Goal: Task Accomplishment & Management: Manage account settings

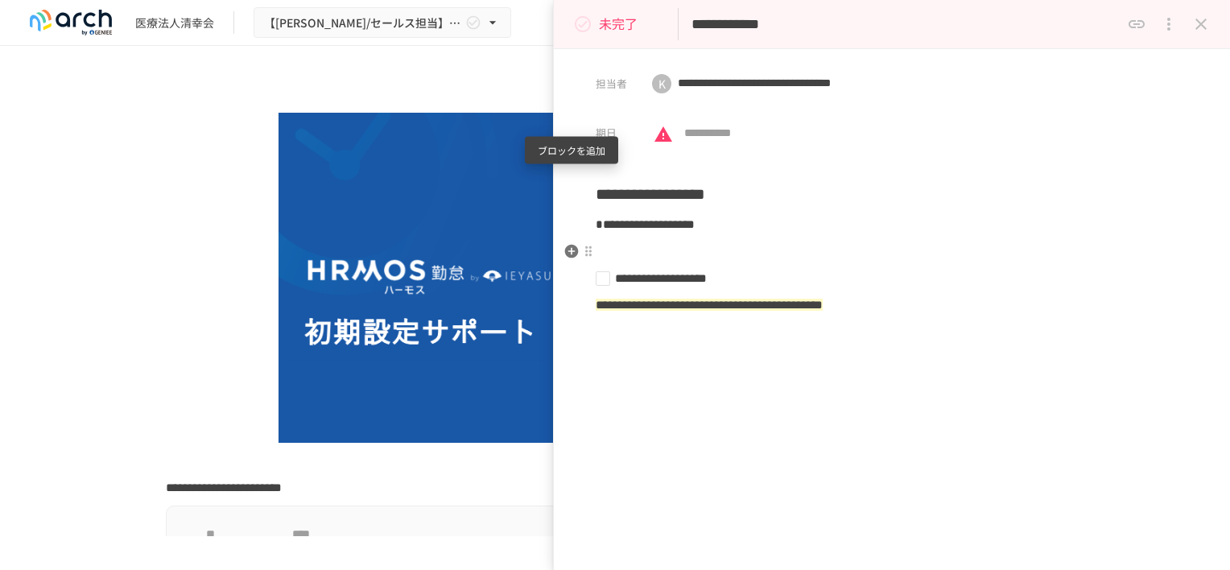
scroll to position [2093, 0]
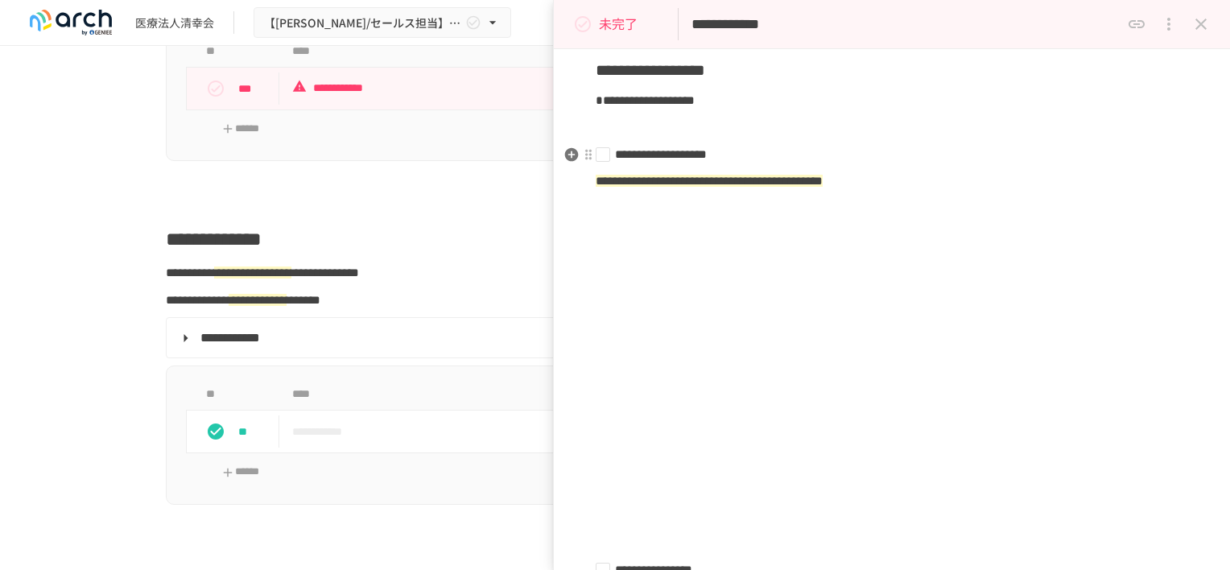
click at [605, 158] on li "**********" at bounding box center [886, 154] width 580 height 19
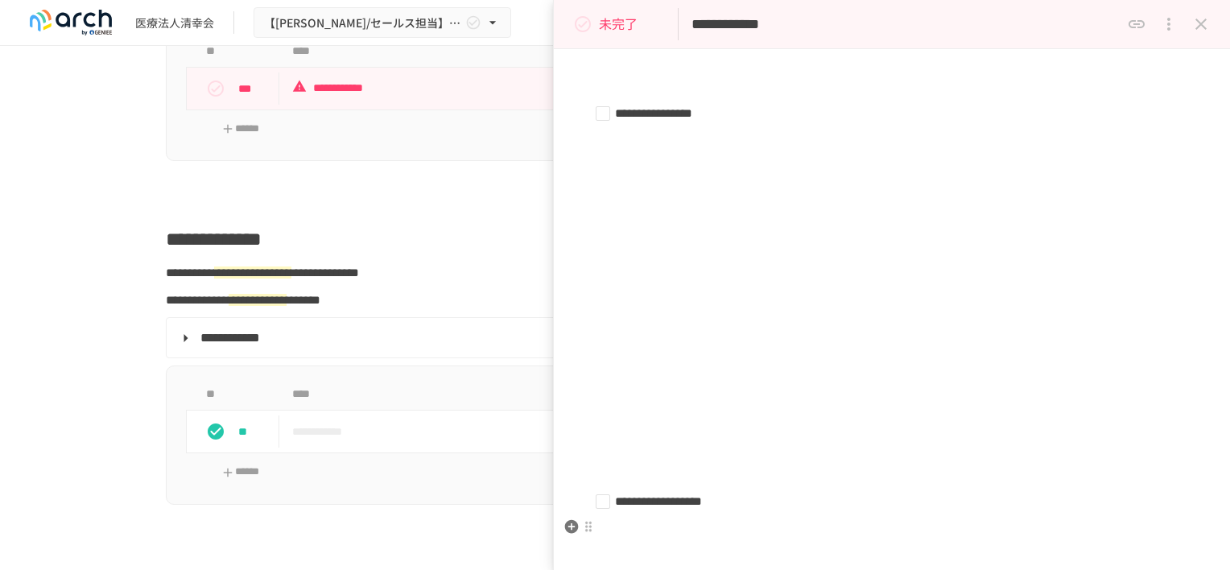
scroll to position [607, 0]
click at [602, 89] on li "**********" at bounding box center [886, 86] width 580 height 19
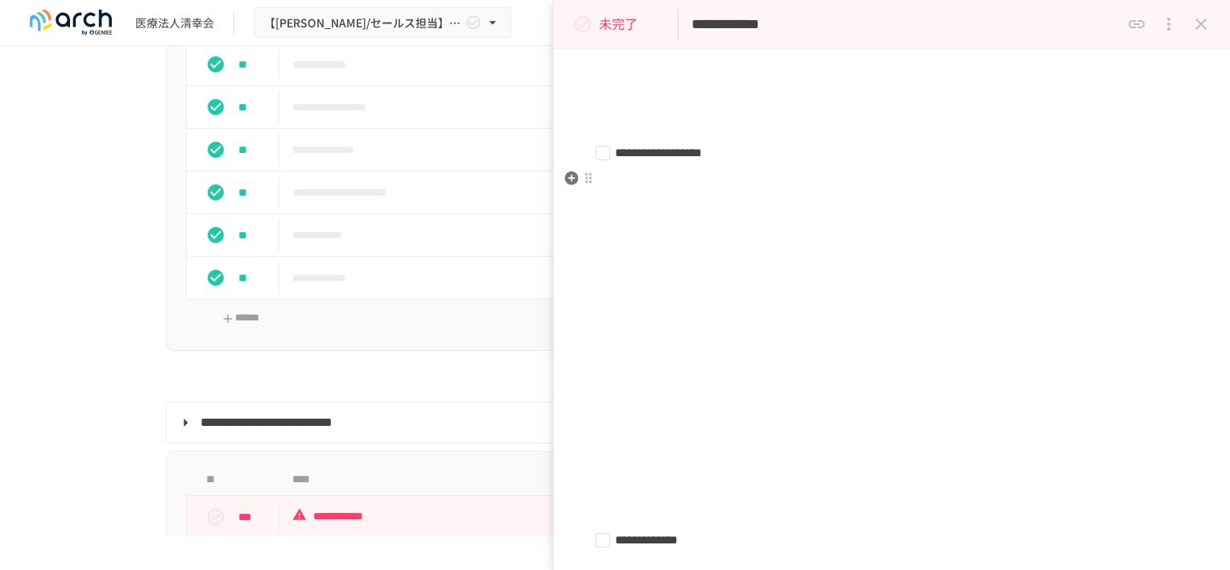
scroll to position [1771, 0]
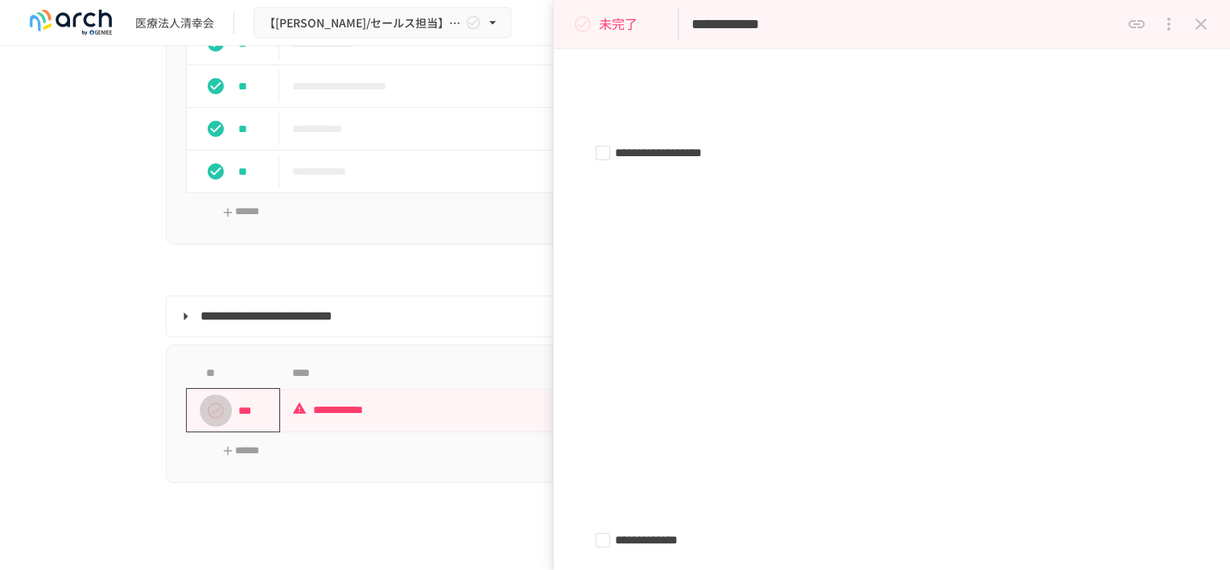
click at [206, 420] on icon "status" at bounding box center [215, 410] width 19 height 19
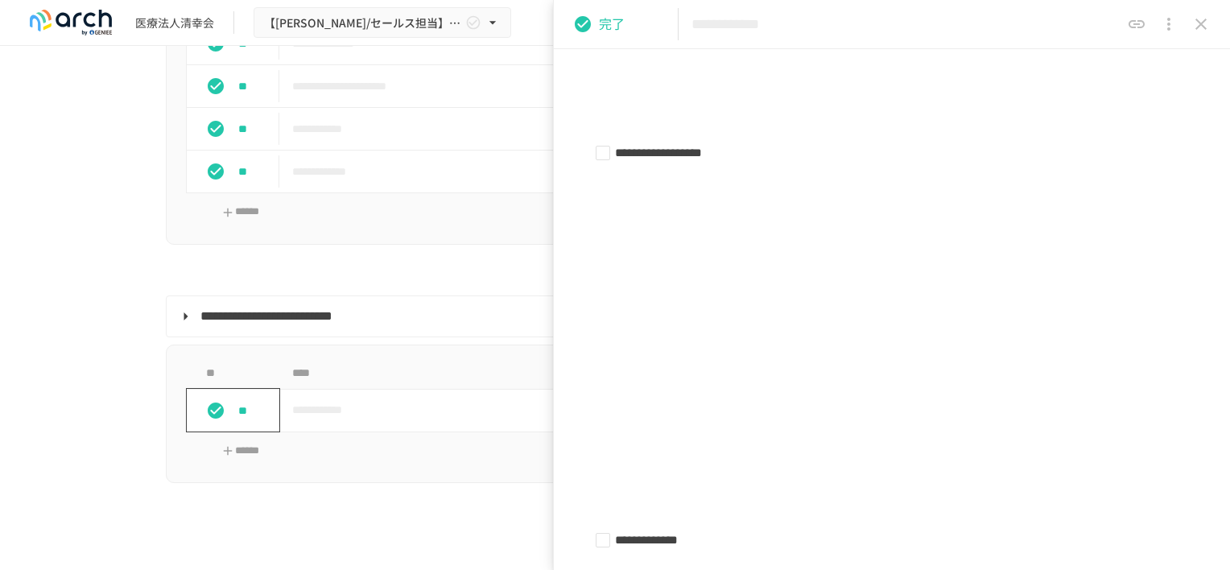
click at [1197, 20] on icon "close drawer" at bounding box center [1201, 24] width 11 height 11
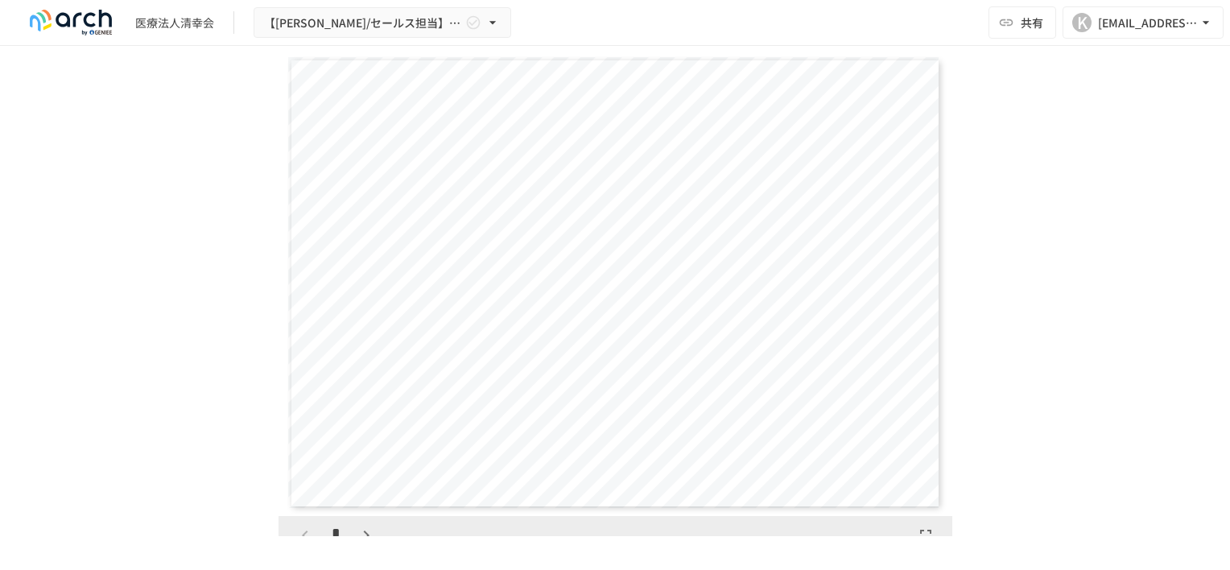
scroll to position [2576, 0]
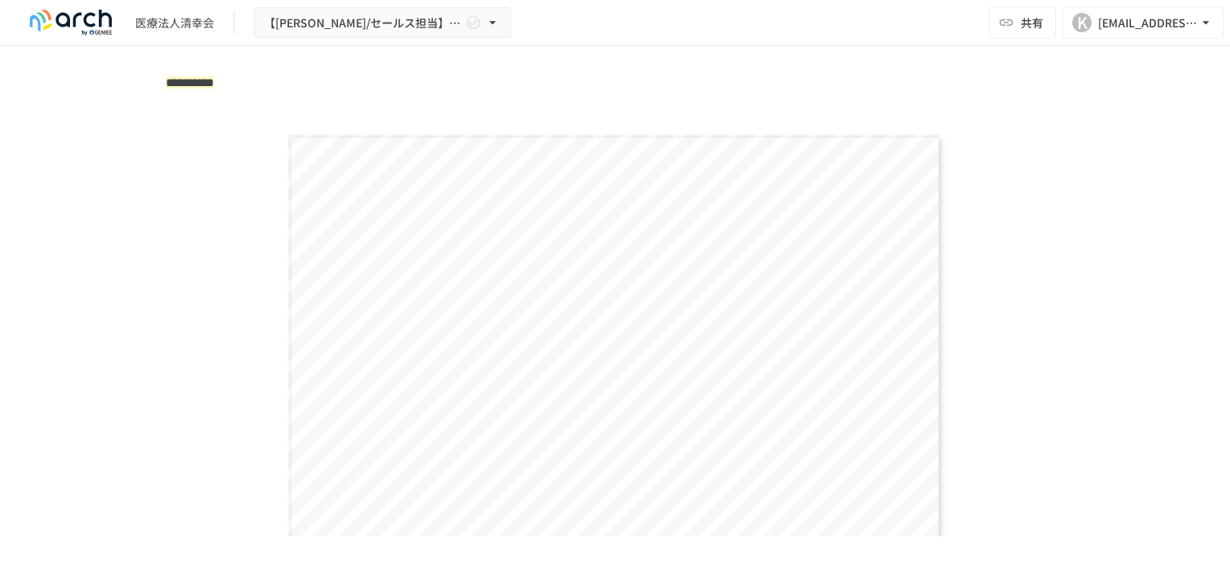
click at [659, 316] on span "********" at bounding box center [609, 293] width 342 height 45
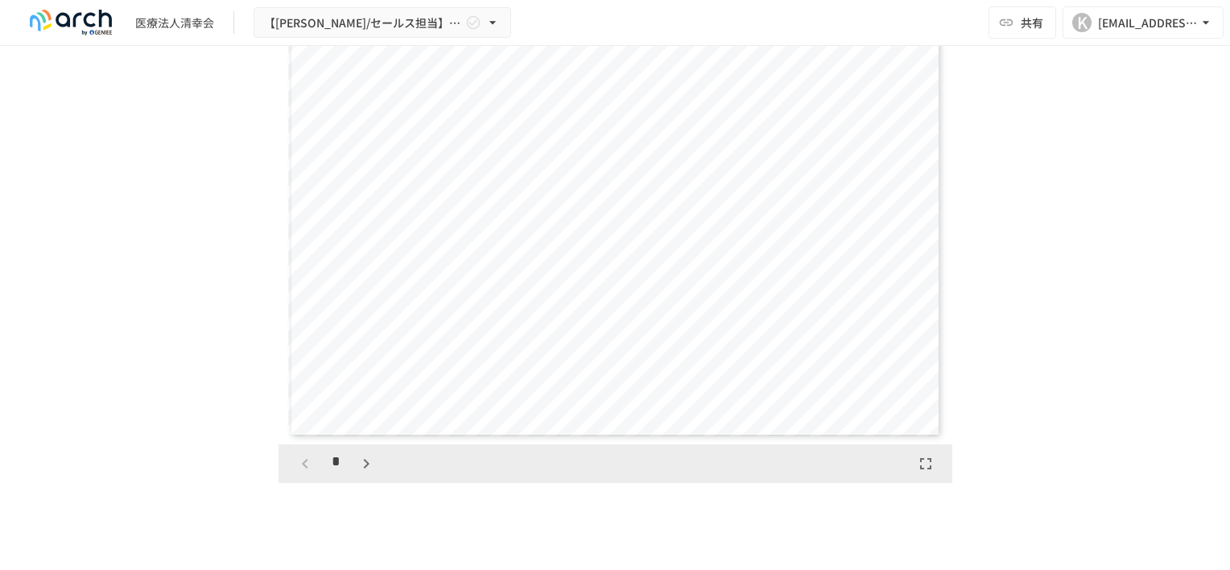
scroll to position [2898, 0]
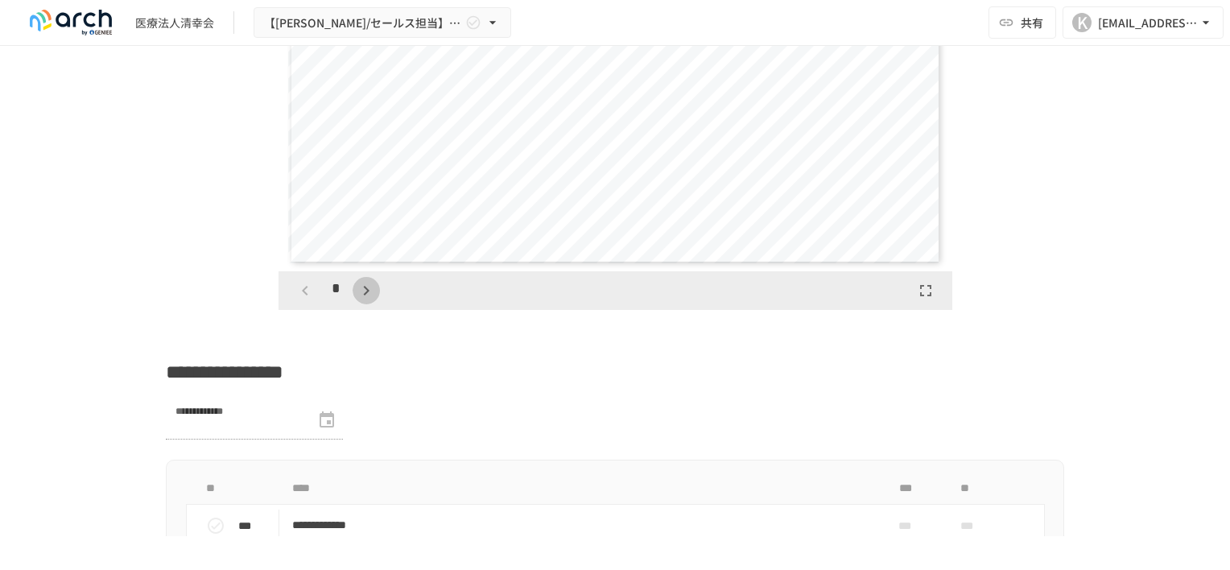
click at [362, 300] on icon "button" at bounding box center [366, 290] width 19 height 19
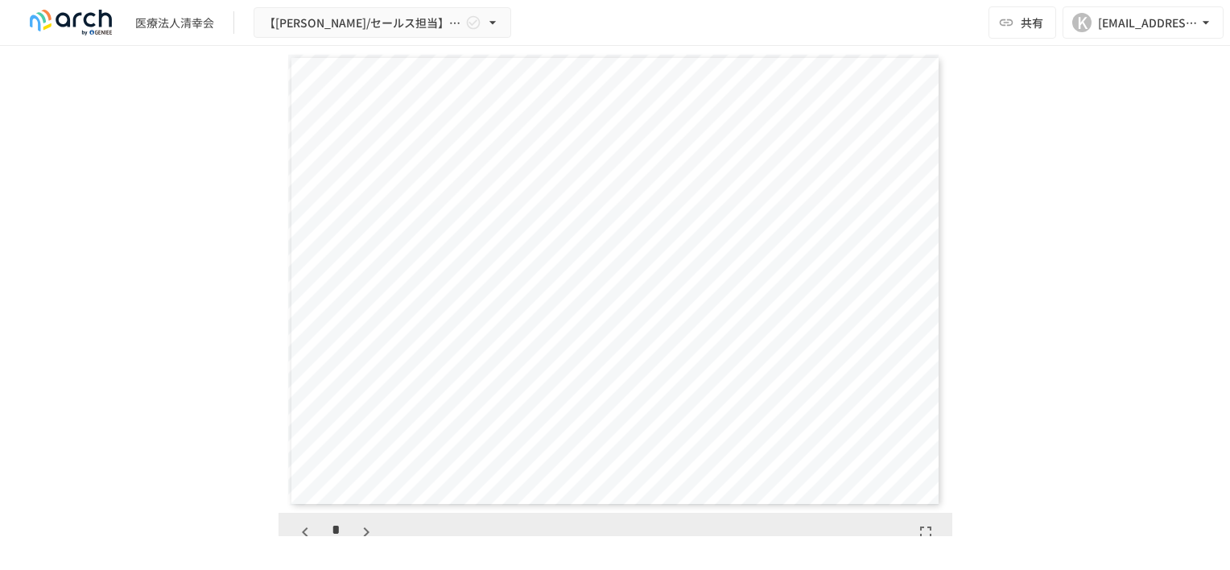
scroll to position [2737, 0]
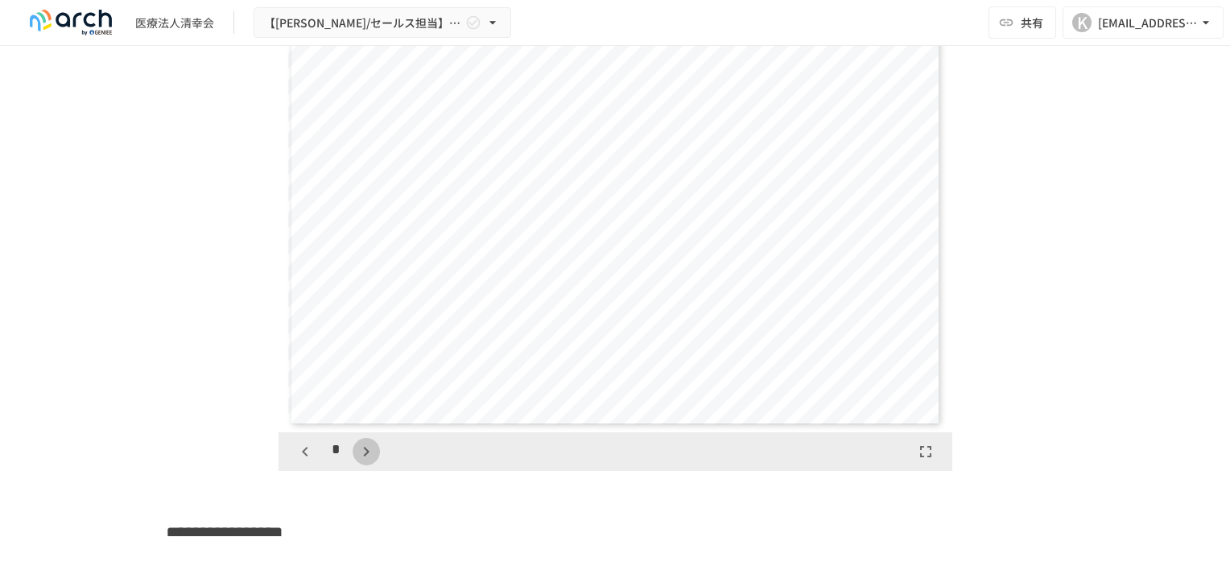
click at [357, 461] on icon "button" at bounding box center [366, 451] width 19 height 19
click at [364, 456] on icon "button" at bounding box center [367, 452] width 6 height 10
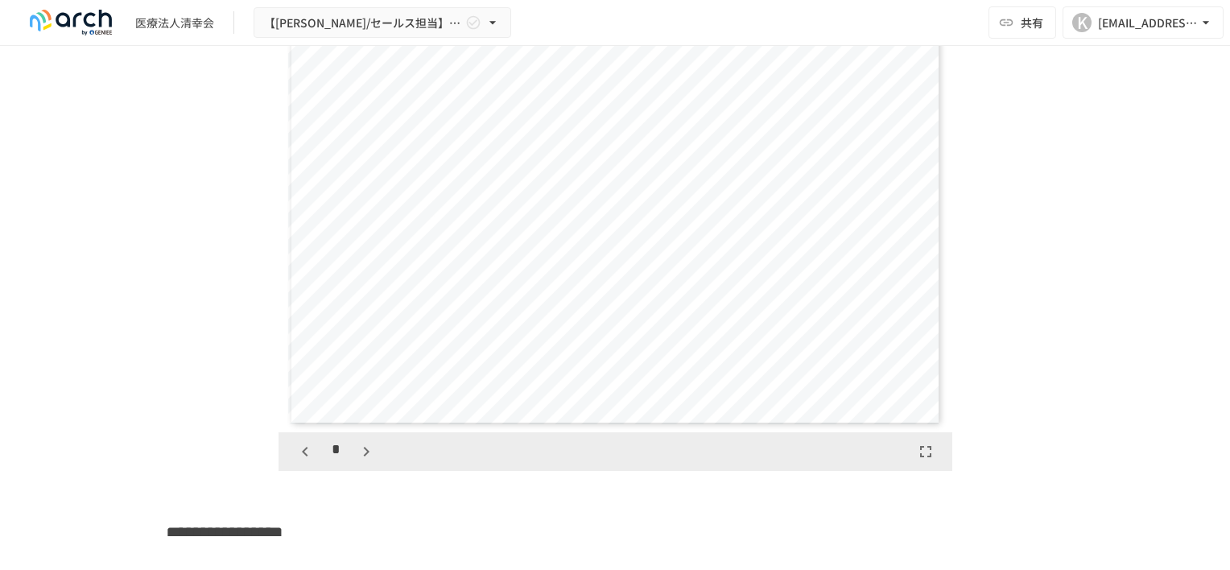
click at [364, 456] on icon "button" at bounding box center [367, 452] width 6 height 10
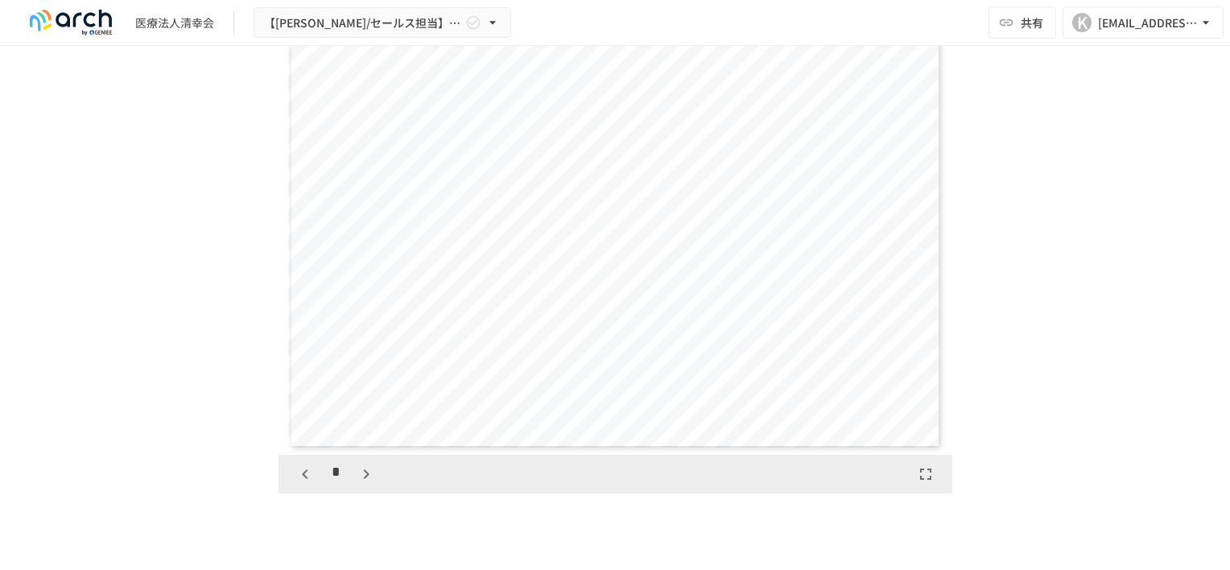
scroll to position [2737, 0]
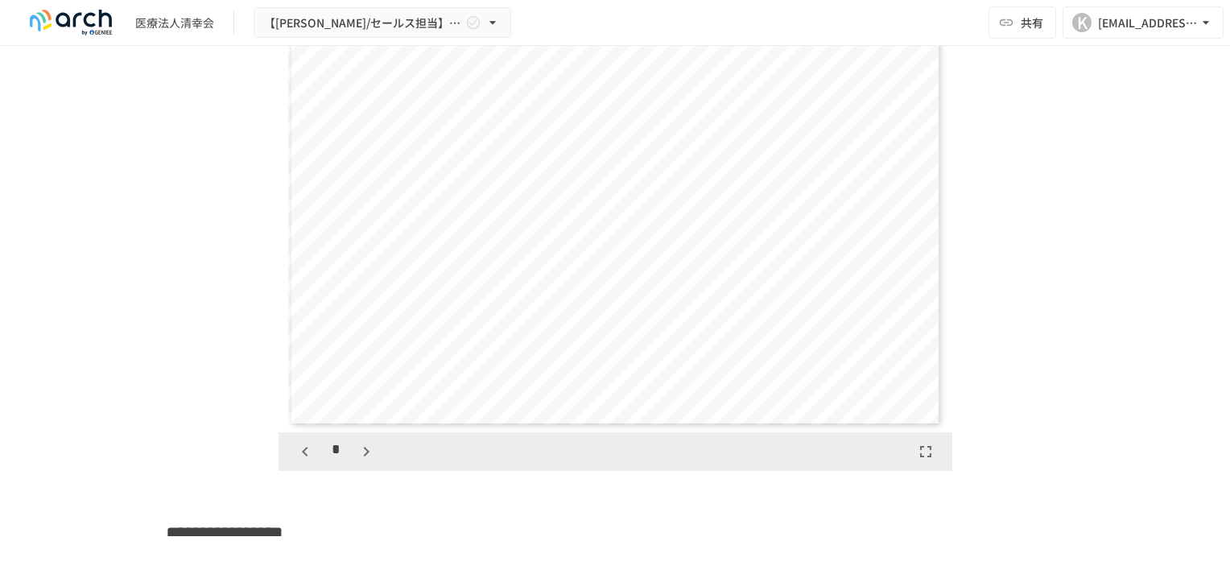
click at [364, 456] on icon "button" at bounding box center [367, 452] width 6 height 10
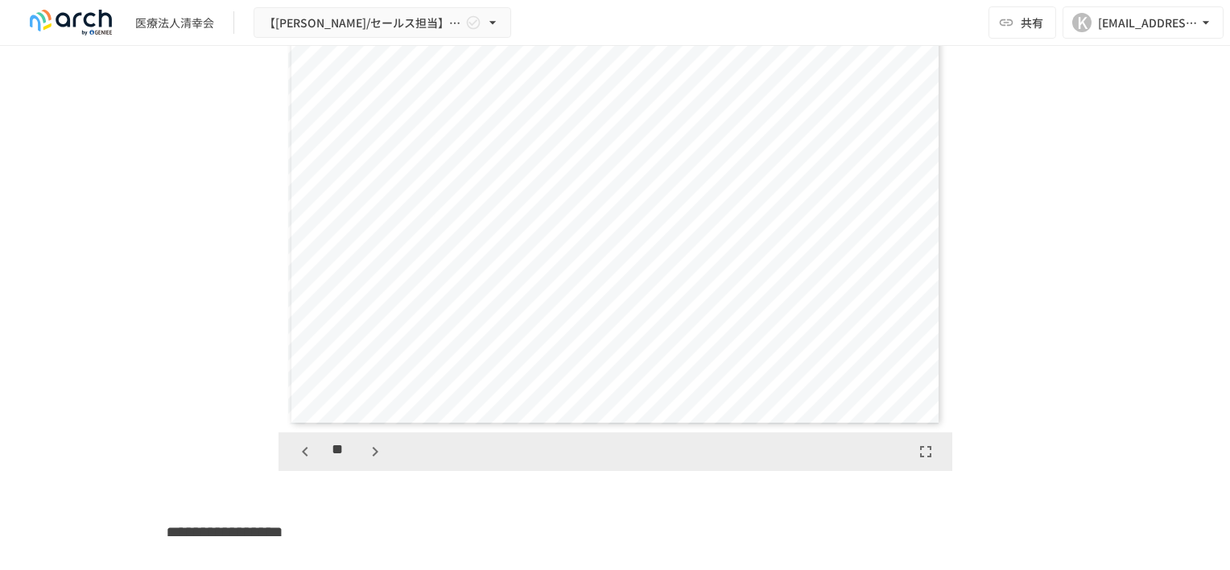
scroll to position [4184, 0]
click at [367, 461] on icon "button" at bounding box center [374, 451] width 19 height 19
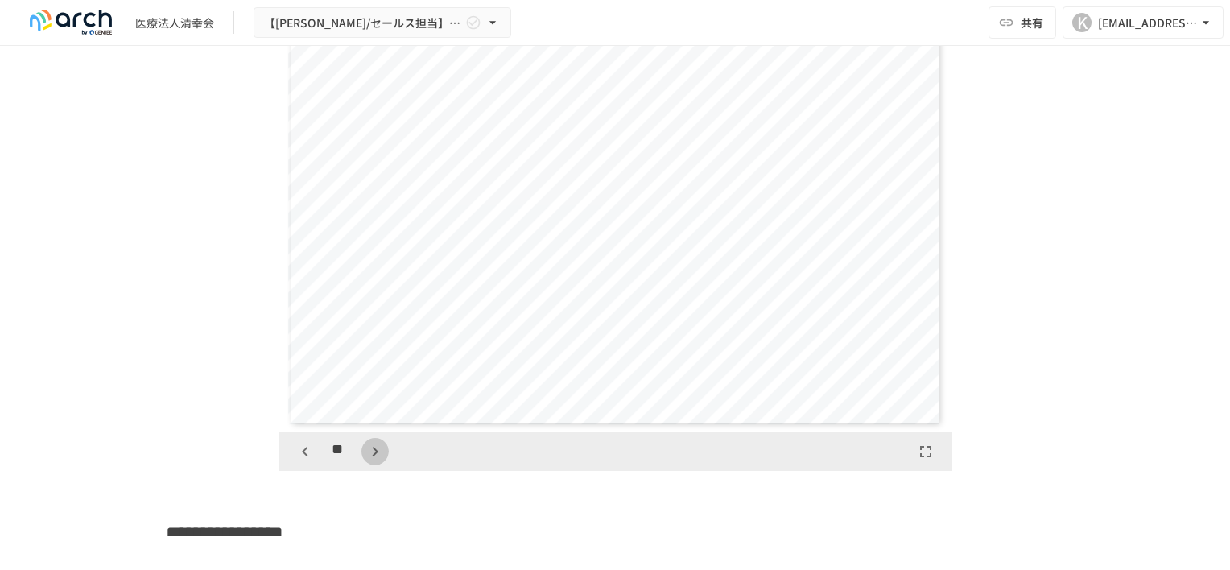
scroll to position [6044, 0]
click at [367, 461] on icon "button" at bounding box center [374, 451] width 19 height 19
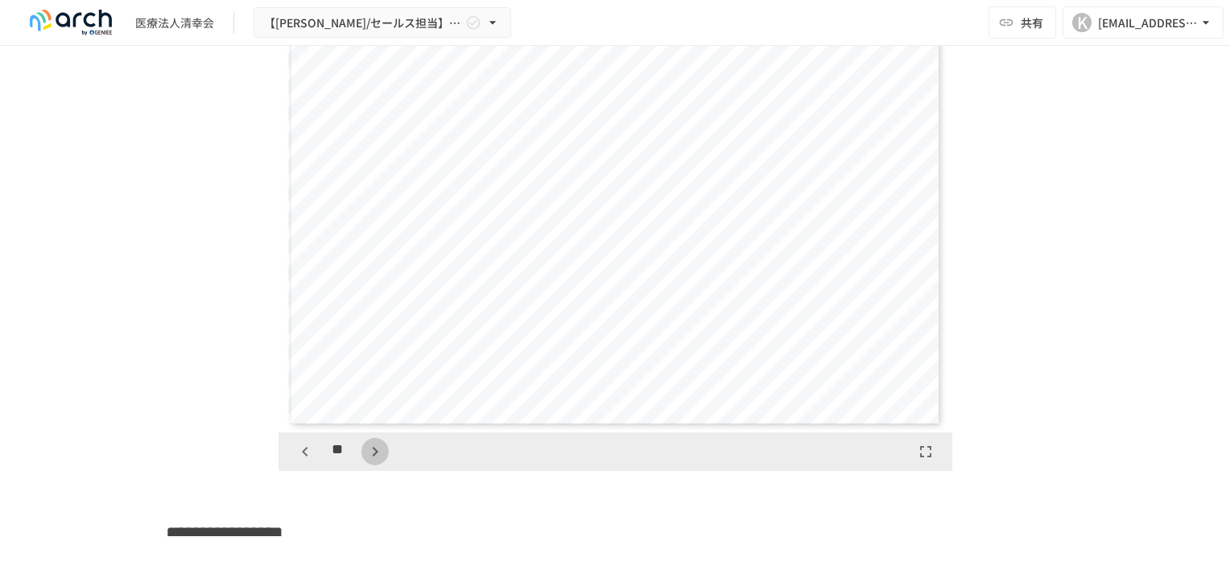
click at [367, 461] on icon "button" at bounding box center [374, 451] width 19 height 19
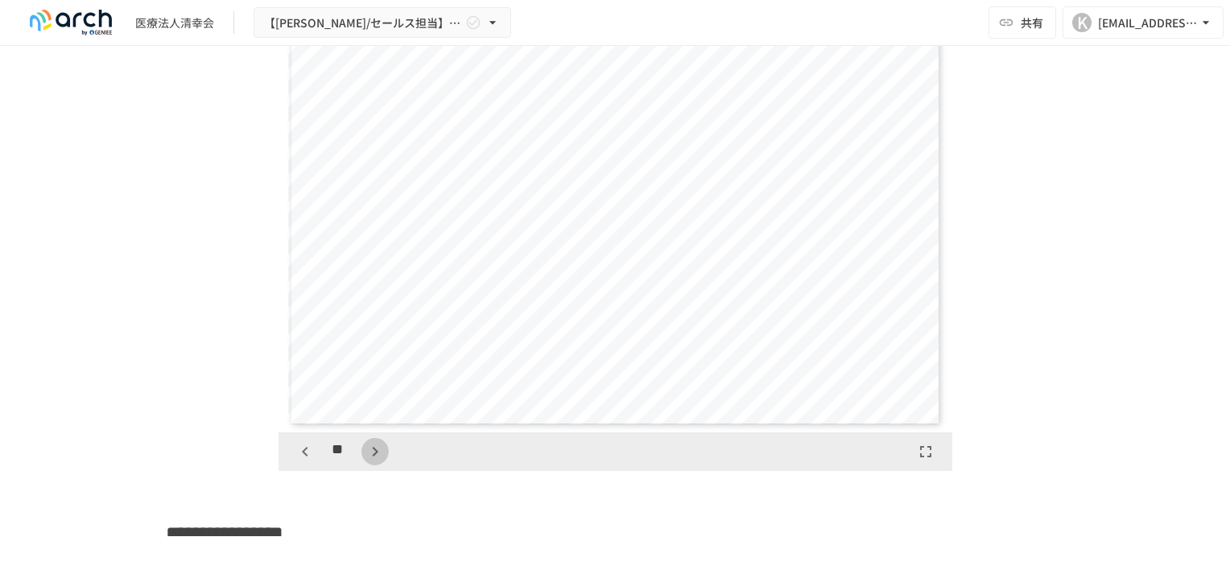
scroll to position [8369, 0]
click at [367, 461] on icon "button" at bounding box center [374, 451] width 19 height 19
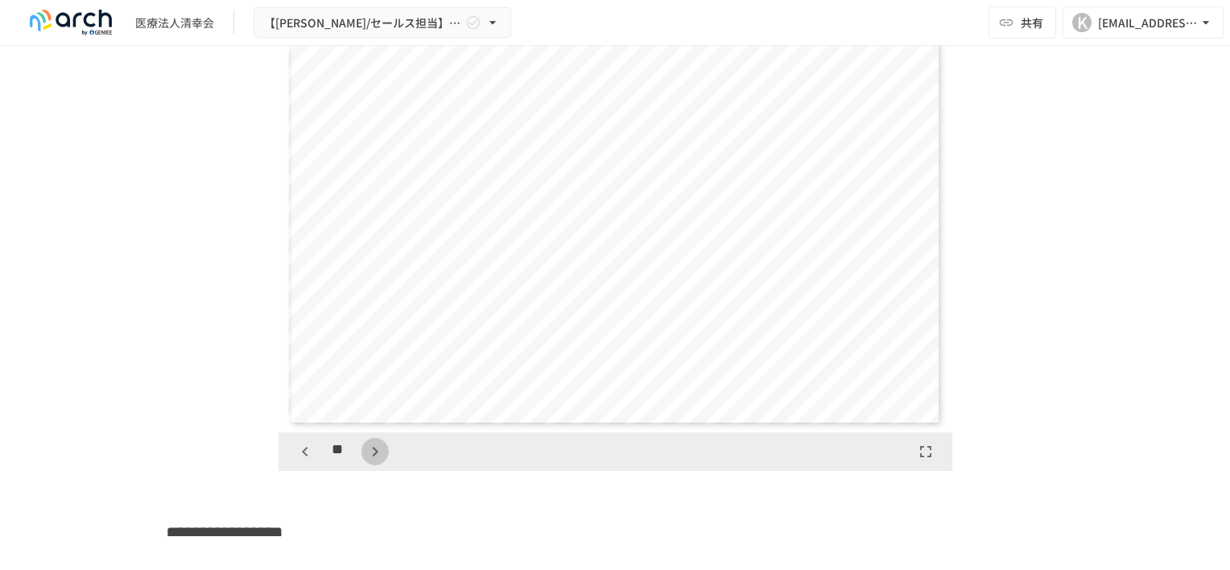
click at [367, 459] on icon "button" at bounding box center [374, 451] width 19 height 19
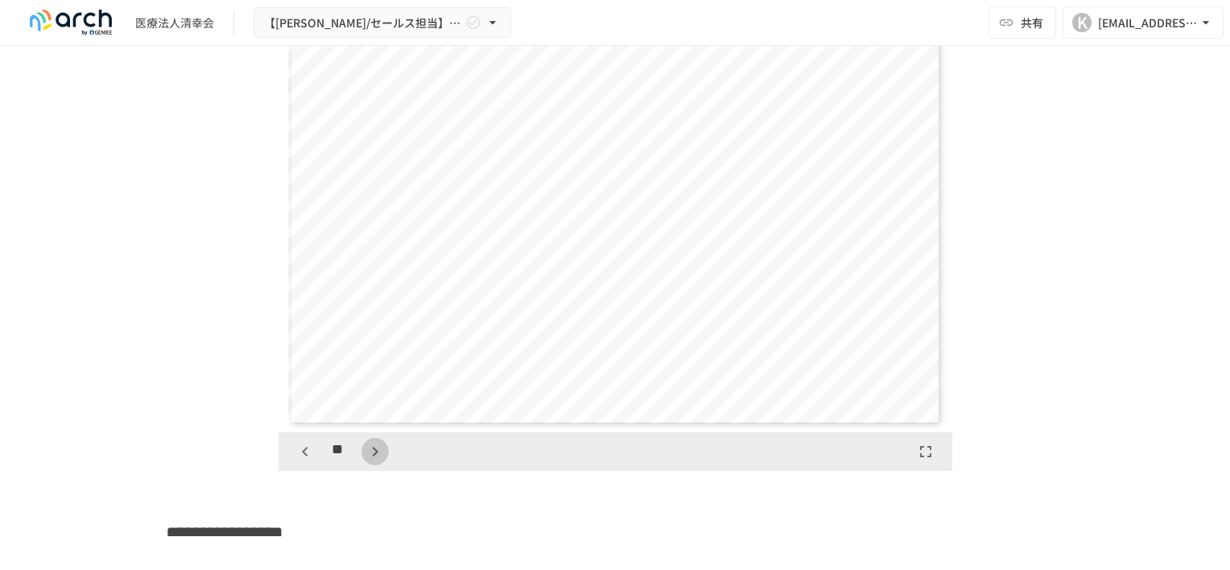
click at [367, 459] on icon "button" at bounding box center [374, 451] width 19 height 19
click at [372, 456] on icon "button" at bounding box center [375, 452] width 6 height 10
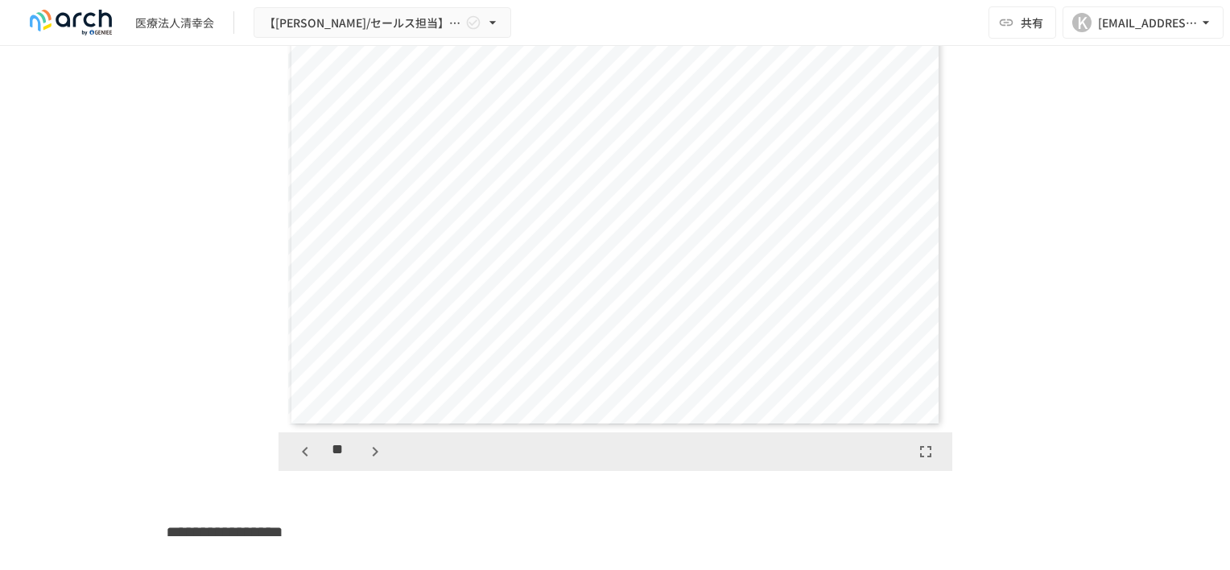
scroll to position [12088, 0]
click at [372, 456] on icon "button" at bounding box center [375, 452] width 6 height 10
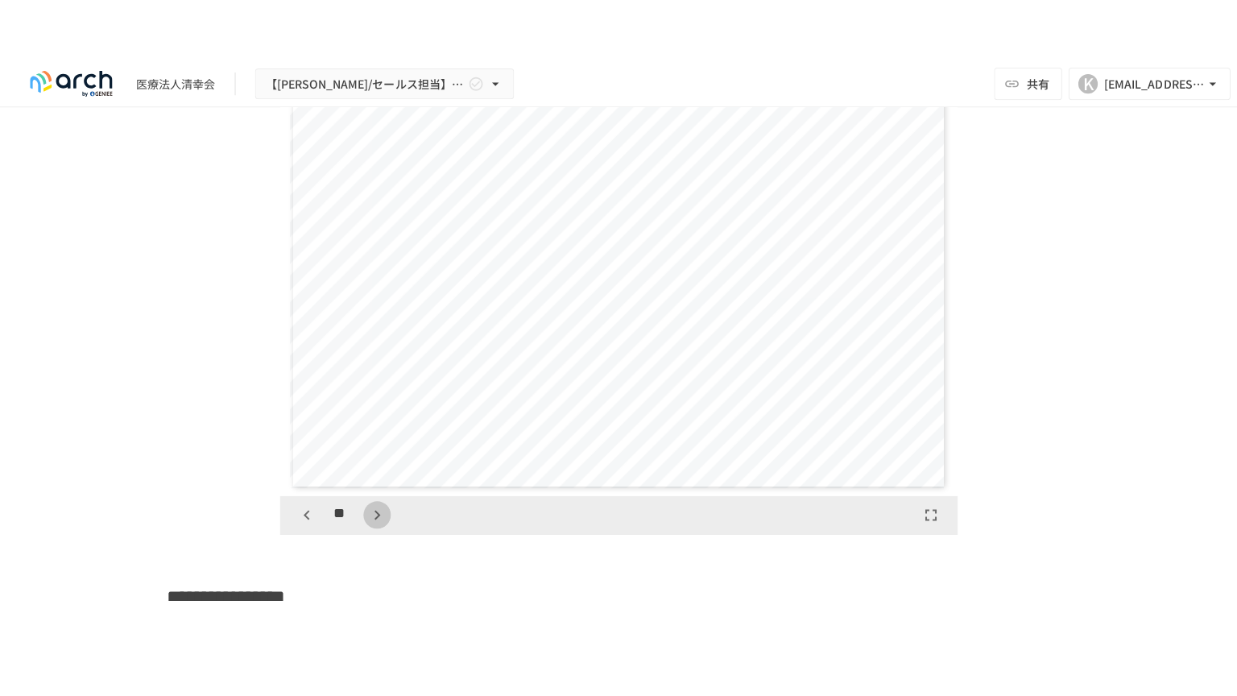
scroll to position [13018, 0]
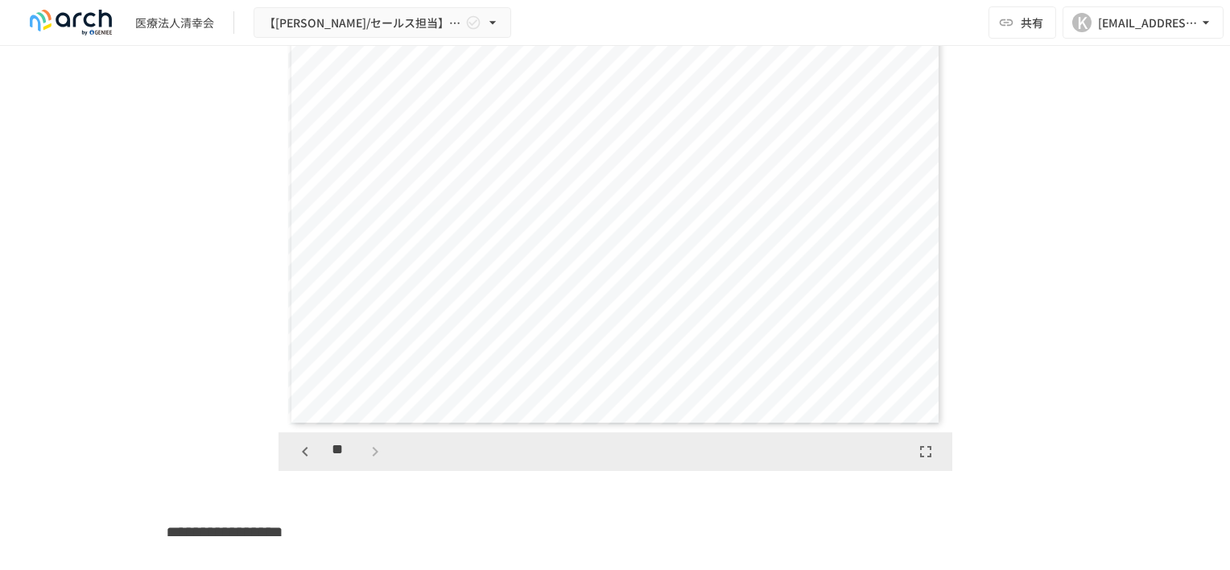
click at [368, 465] on div "**" at bounding box center [339, 451] width 97 height 27
click at [923, 457] on icon "button" at bounding box center [925, 451] width 11 height 11
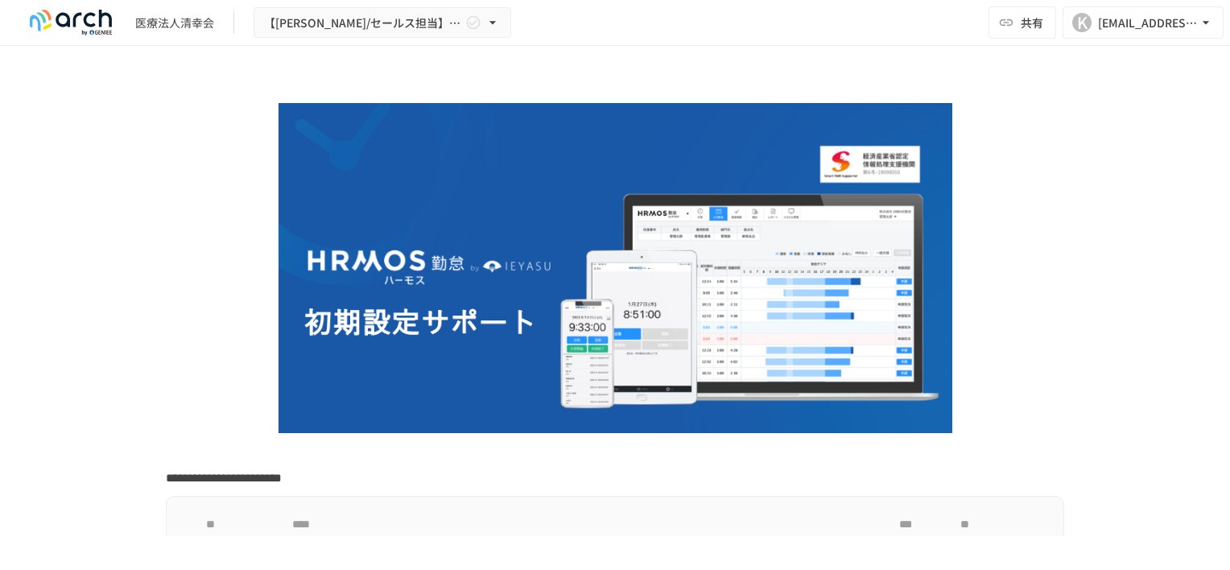
scroll to position [0, 0]
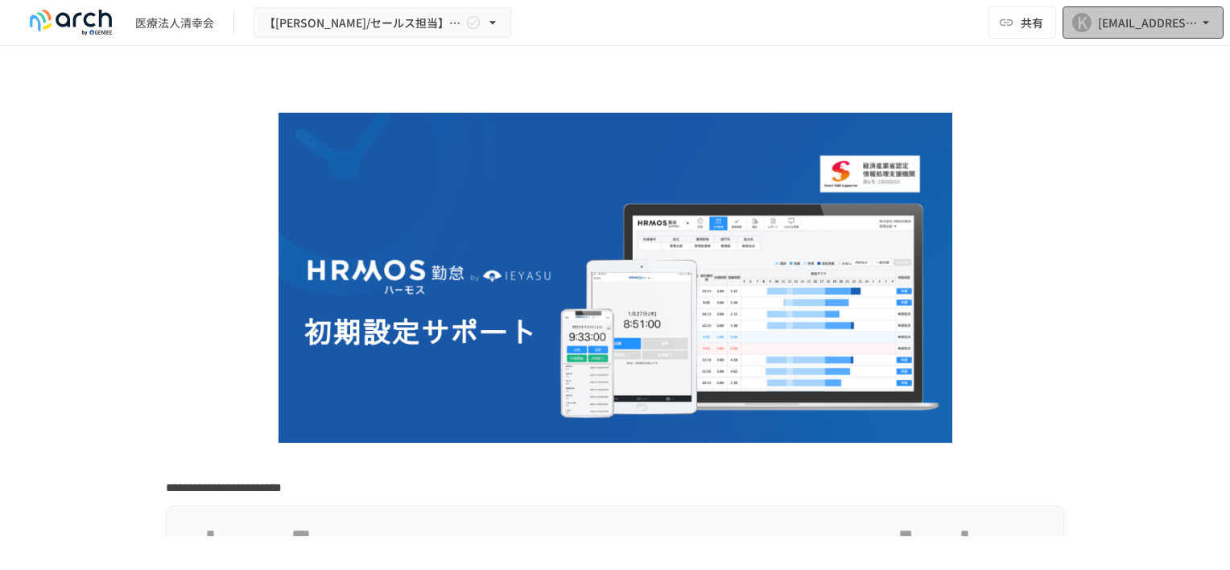
click at [1137, 19] on div "[EMAIL_ADDRESS][DOMAIN_NAME]" at bounding box center [1148, 23] width 100 height 20
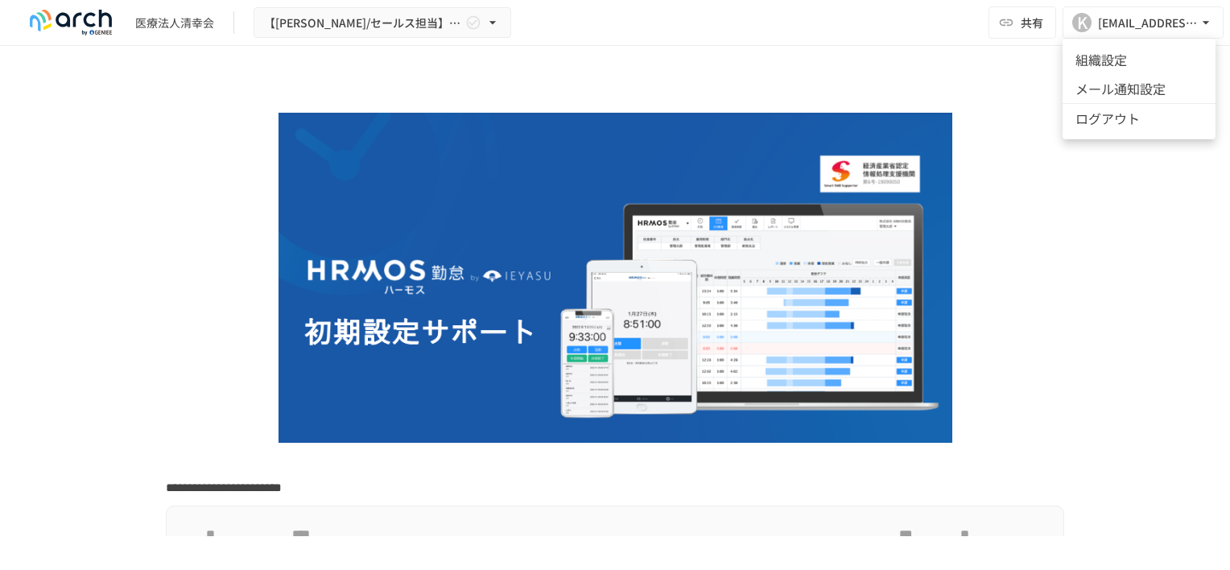
click at [1086, 275] on div at bounding box center [615, 285] width 1230 height 570
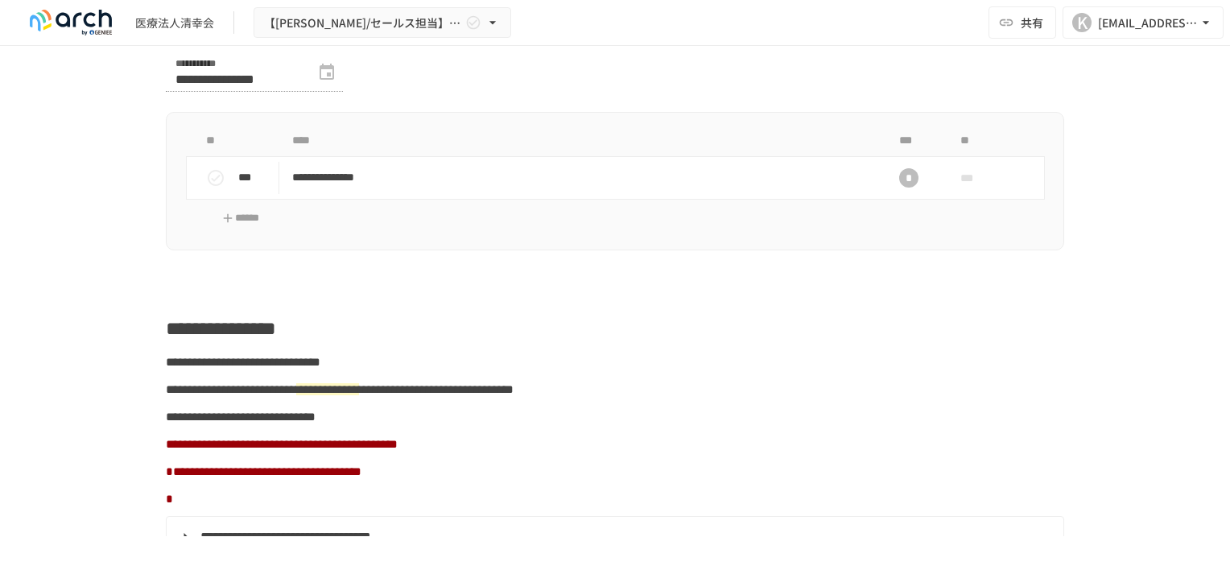
scroll to position [966, 0]
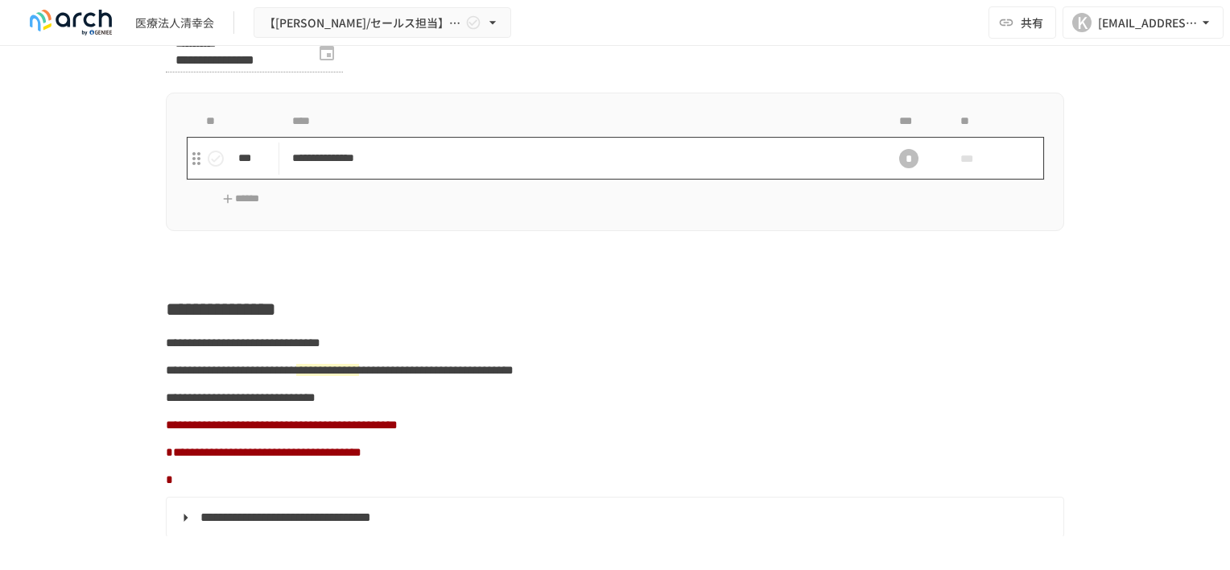
click at [349, 168] on p "**********" at bounding box center [581, 158] width 578 height 20
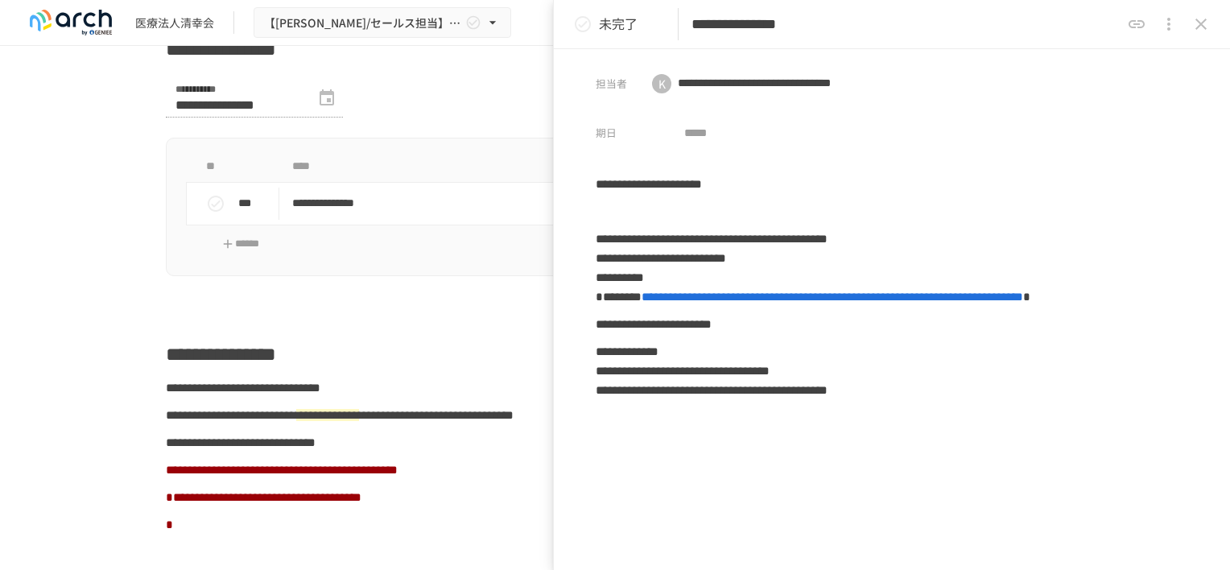
scroll to position [886, 0]
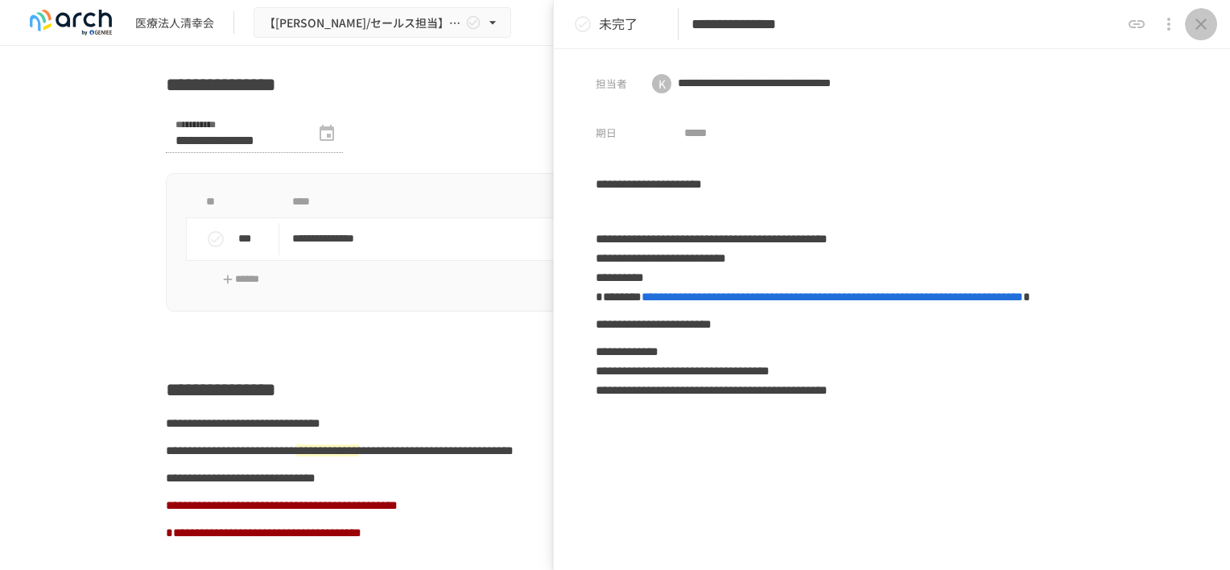
click at [1202, 27] on icon "close drawer" at bounding box center [1200, 23] width 19 height 19
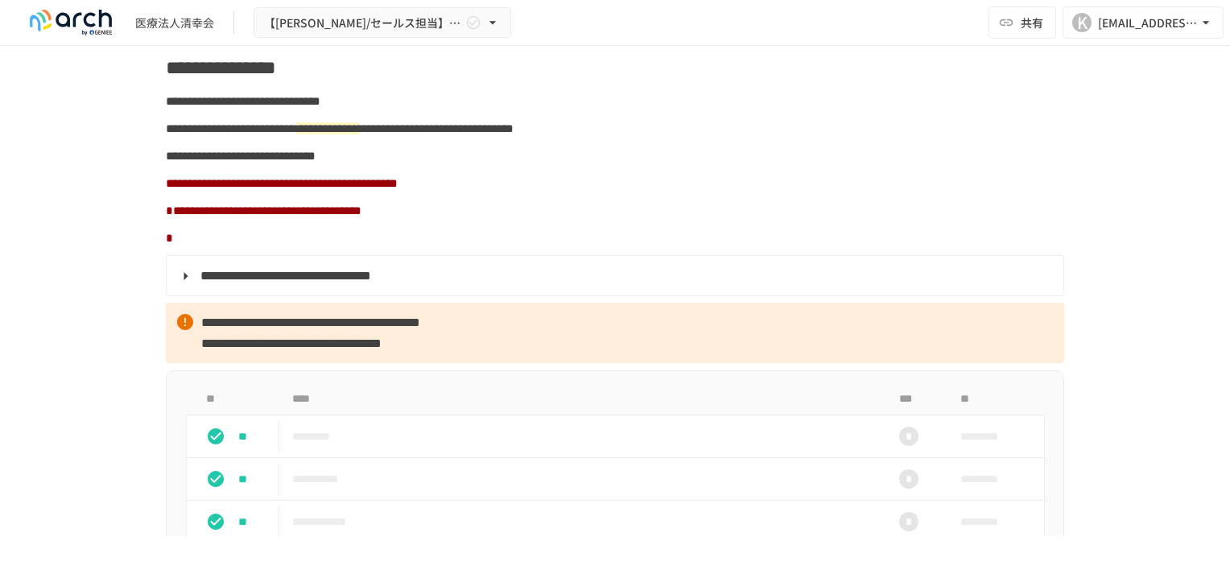
scroll to position [886, 0]
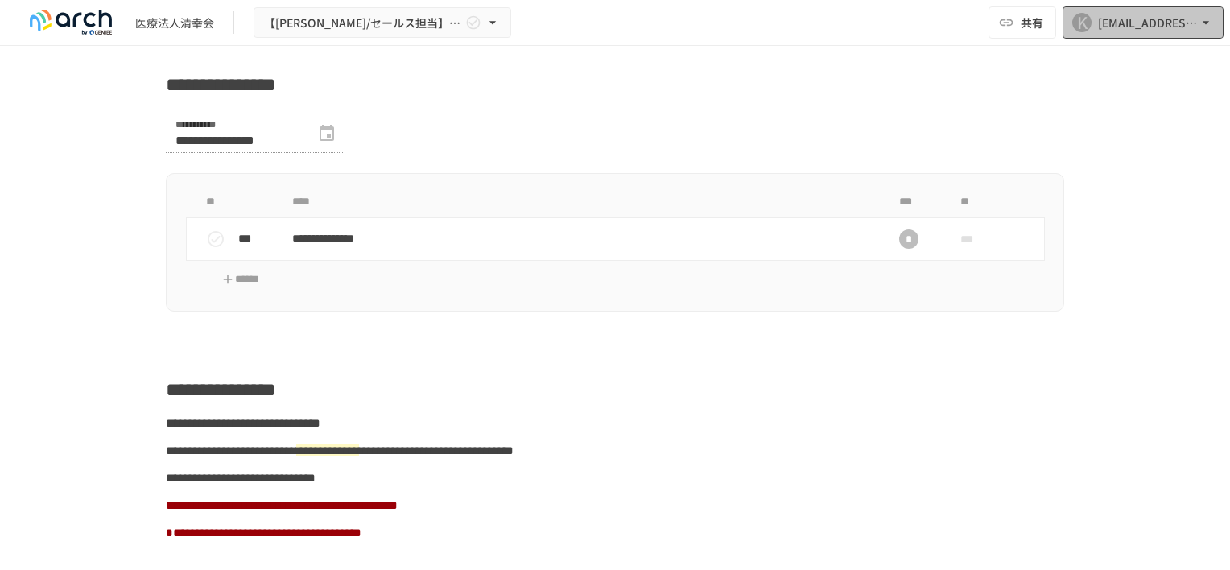
click at [1158, 31] on div "[EMAIL_ADDRESS][DOMAIN_NAME]" at bounding box center [1148, 23] width 100 height 20
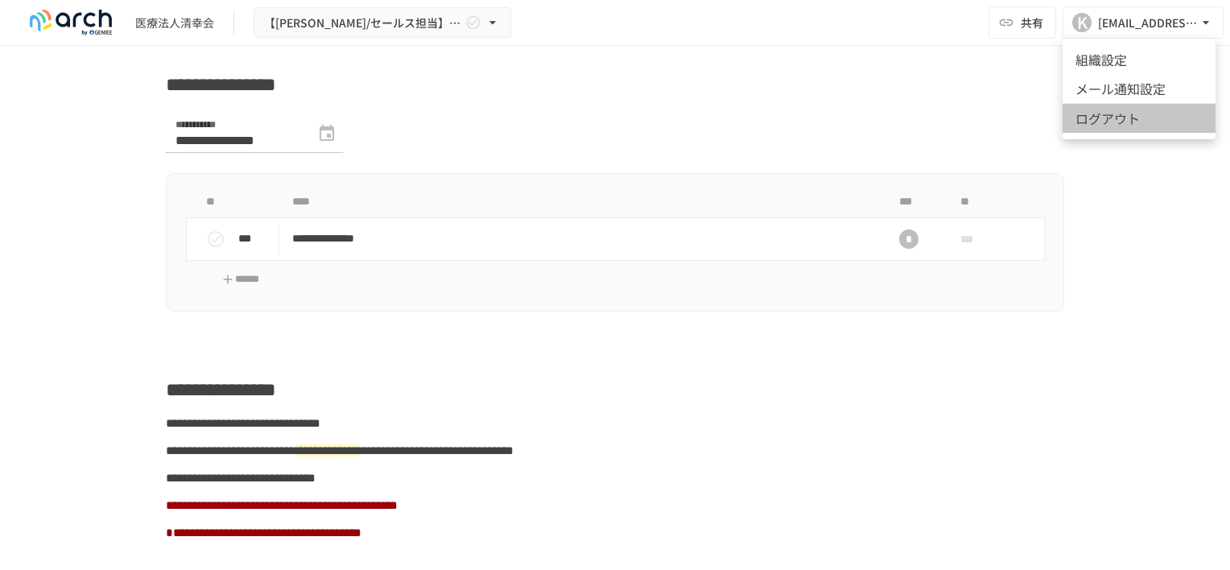
click at [1140, 122] on li "ログアウト" at bounding box center [1139, 118] width 153 height 30
